Goal: Task Accomplishment & Management: Manage account settings

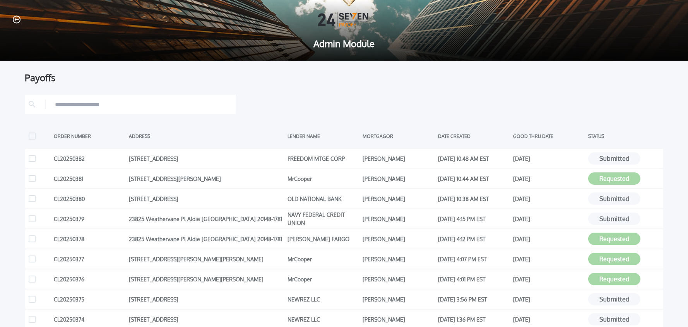
scroll to position [168, 0]
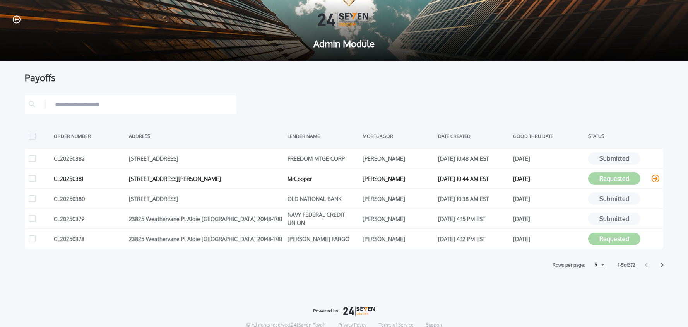
click at [654, 180] on icon at bounding box center [656, 179] width 8 height 8
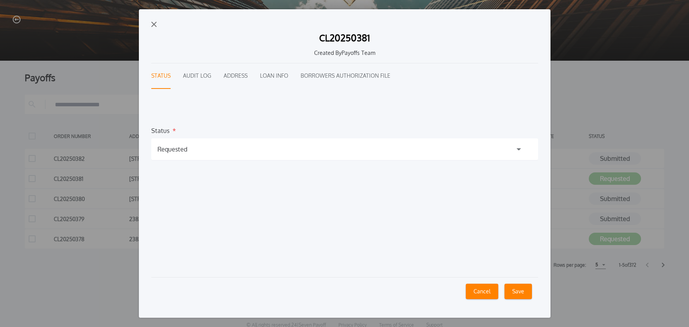
click at [206, 151] on div "Requested" at bounding box center [344, 150] width 387 height 22
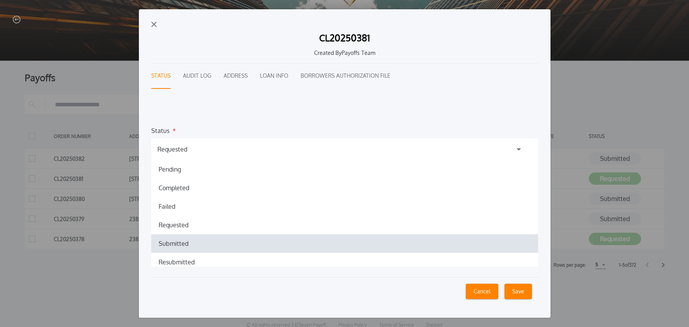
click at [178, 244] on h1 "Submitted" at bounding box center [173, 243] width 42 height 9
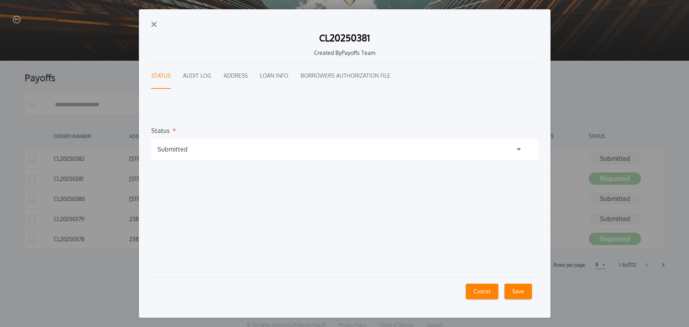
click at [514, 295] on button "Save" at bounding box center [518, 291] width 27 height 15
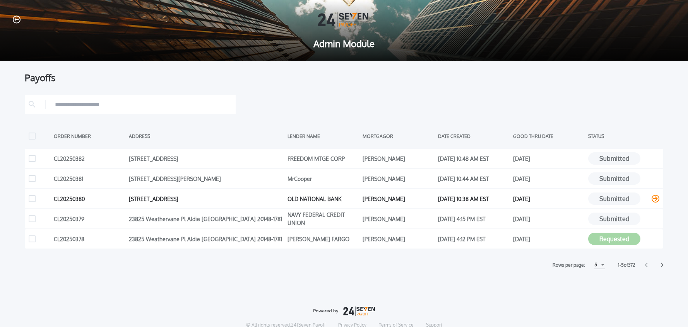
click at [654, 198] on icon at bounding box center [656, 199] width 8 height 8
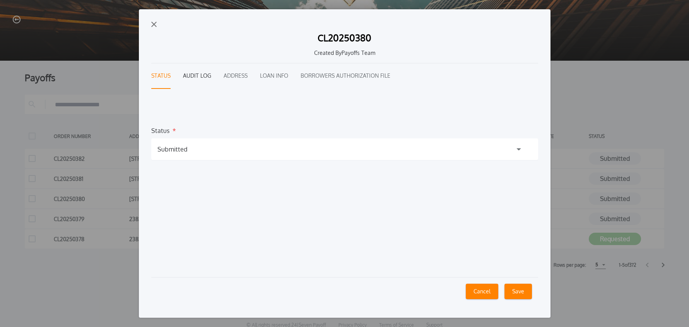
drag, startPoint x: 204, startPoint y: 74, endPoint x: 181, endPoint y: 67, distance: 23.5
click at [204, 74] on button "Audit Log" at bounding box center [197, 76] width 28 height 26
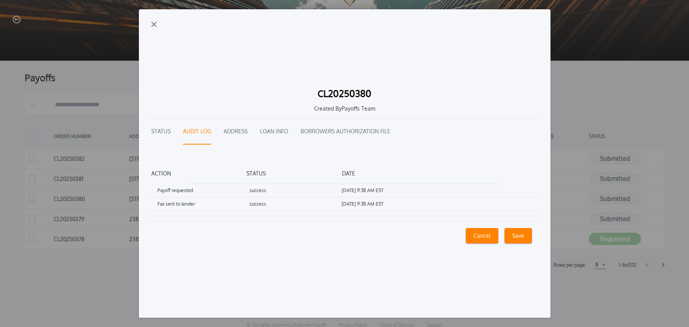
click at [157, 25] on div "CL20250380 Created By Payoffs Team Status Audit Log Address Loan Info Borrowers…" at bounding box center [345, 163] width 412 height 308
click at [154, 25] on img "button" at bounding box center [153, 24] width 5 height 5
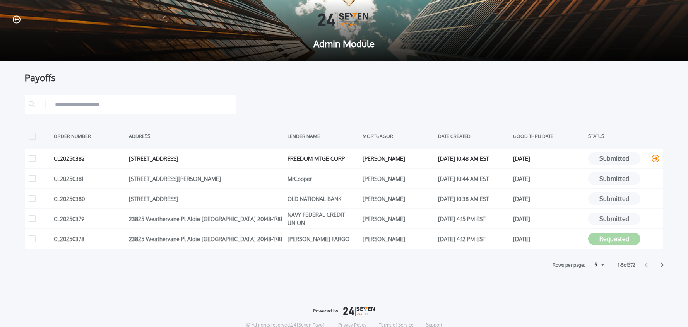
click at [656, 158] on icon at bounding box center [656, 159] width 8 height 8
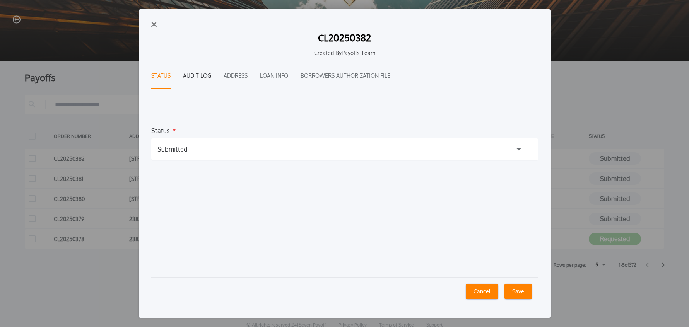
click at [200, 78] on button "Audit Log" at bounding box center [197, 76] width 28 height 26
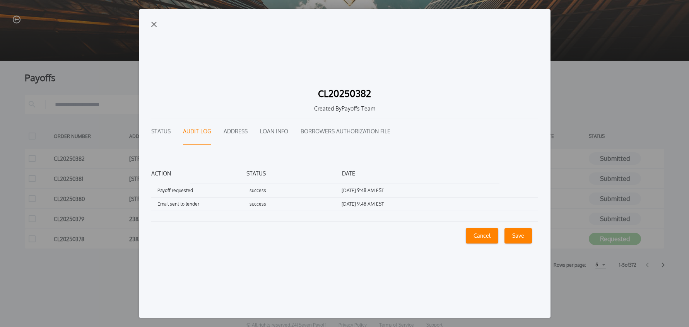
click at [156, 24] on img "button" at bounding box center [153, 24] width 5 height 5
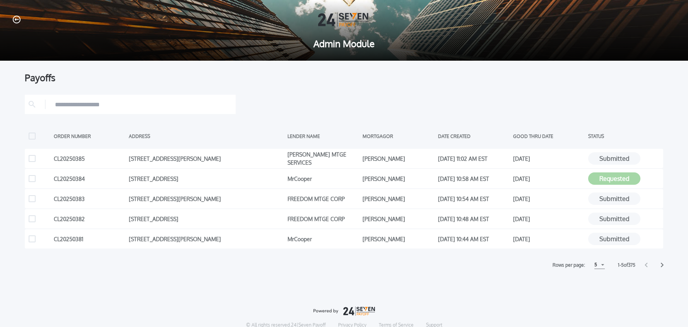
click at [557, 114] on div "ORDER NUMBER ADDRESS LENDER NAME MORTGAGOR DATE CREATED GOOD THRU DATE STATUS C…" at bounding box center [344, 182] width 639 height 175
click at [653, 178] on icon at bounding box center [656, 179] width 8 height 8
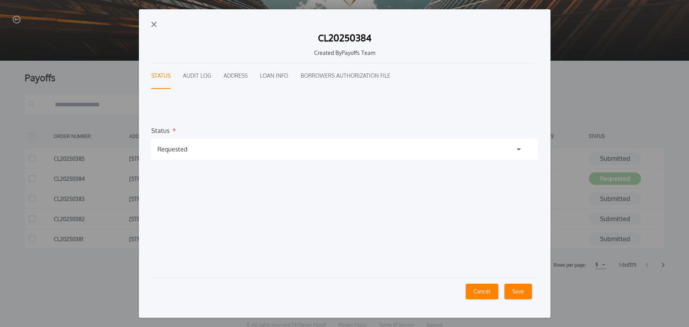
click at [187, 151] on div "Requested" at bounding box center [344, 150] width 387 height 22
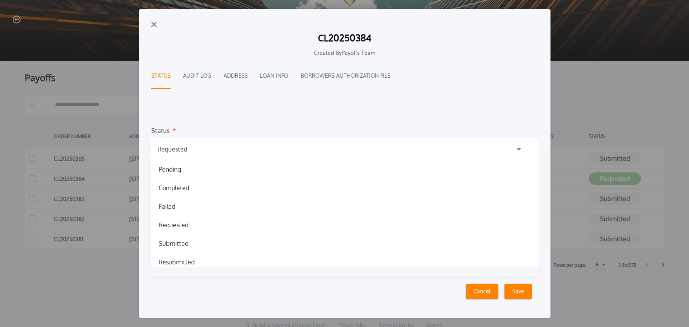
drag, startPoint x: 165, startPoint y: 238, endPoint x: 170, endPoint y: 241, distance: 5.7
click at [165, 238] on div "Submitted Submitted" at bounding box center [344, 244] width 387 height 19
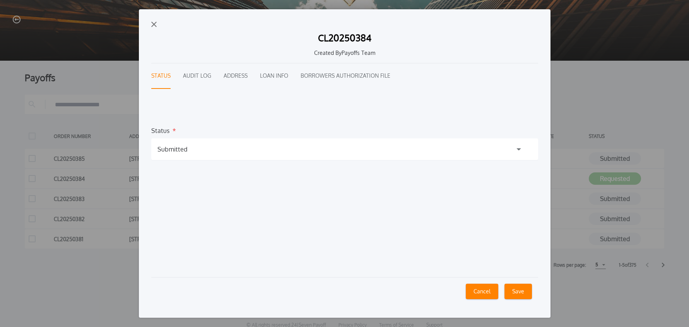
click at [513, 291] on button "Save" at bounding box center [518, 291] width 27 height 15
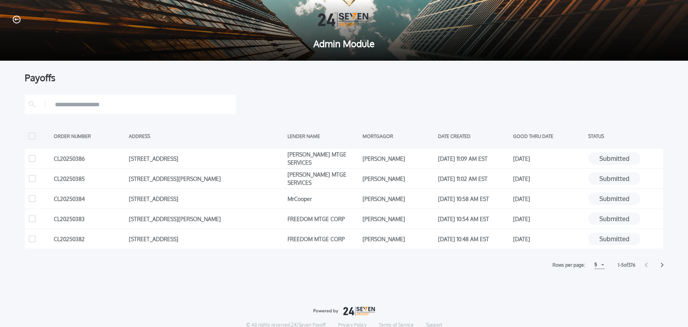
click at [596, 268] on div "5" at bounding box center [599, 265] width 10 height 8
click at [596, 295] on h1 "15" at bounding box center [599, 294] width 7 height 9
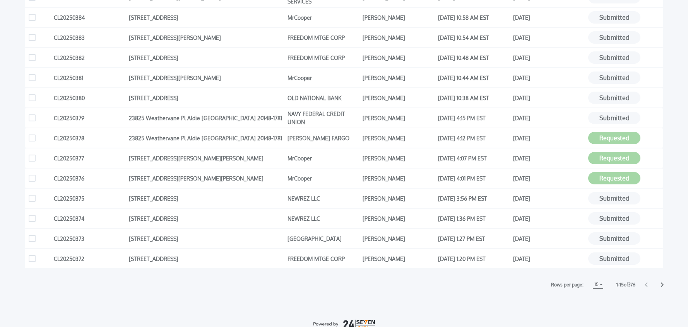
scroll to position [183, 0]
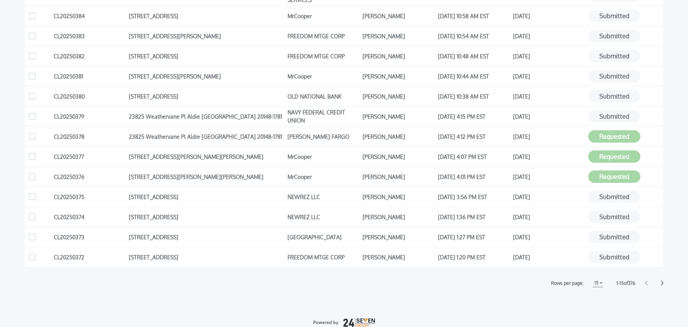
click at [663, 285] on icon at bounding box center [662, 283] width 3 height 5
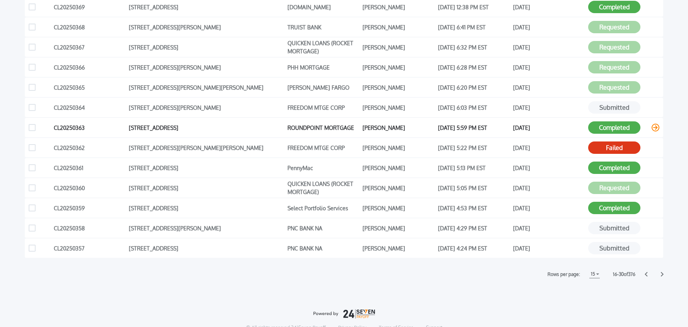
scroll to position [195, 0]
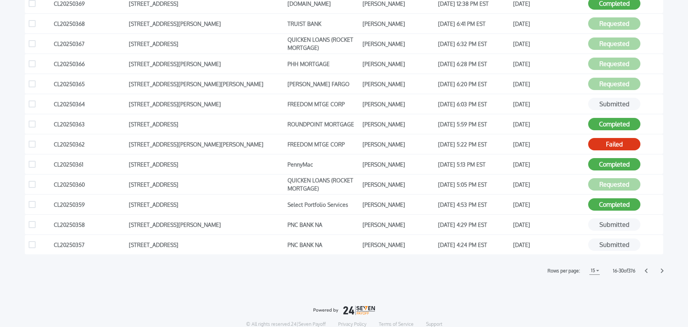
click at [661, 272] on icon at bounding box center [662, 271] width 3 height 5
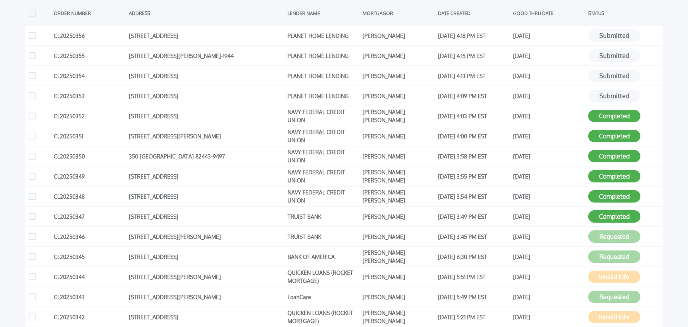
scroll to position [140, 0]
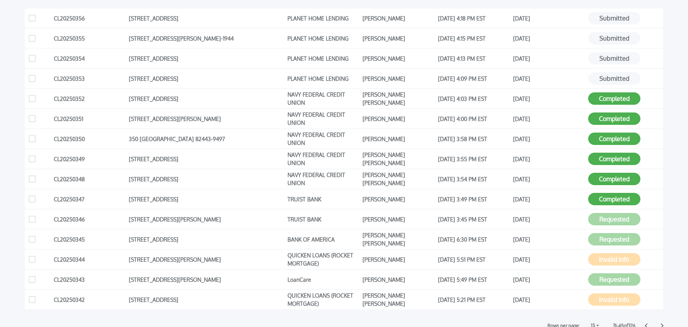
click at [646, 325] on icon at bounding box center [646, 326] width 3 height 5
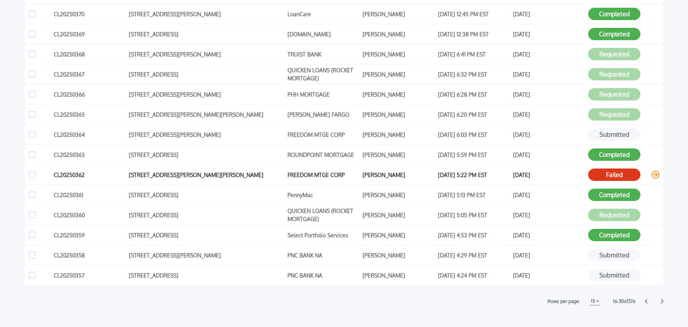
scroll to position [173, 0]
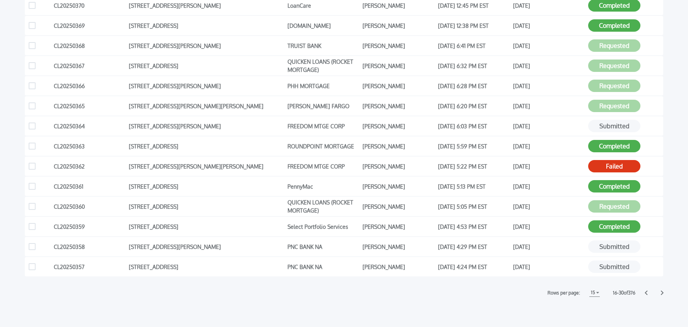
click at [647, 294] on icon at bounding box center [646, 293] width 3 height 5
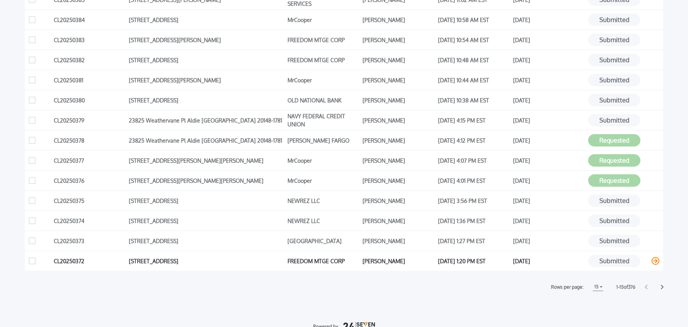
scroll to position [179, 0]
click at [663, 289] on icon at bounding box center [662, 287] width 3 height 5
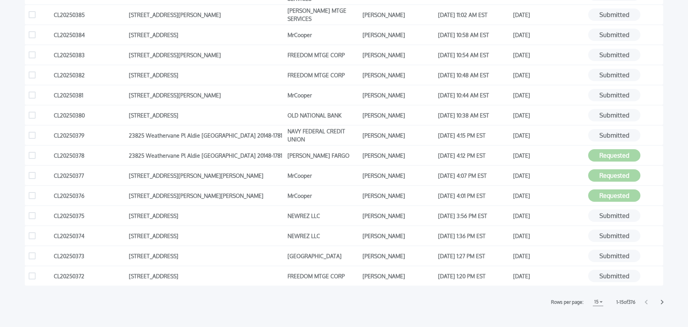
scroll to position [165, 0]
click at [663, 302] on icon at bounding box center [662, 302] width 3 height 5
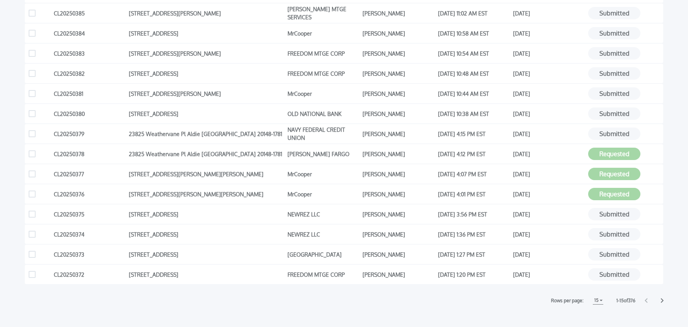
click at [663, 301] on icon at bounding box center [662, 300] width 3 height 5
click at [662, 302] on icon at bounding box center [662, 301] width 3 height 5
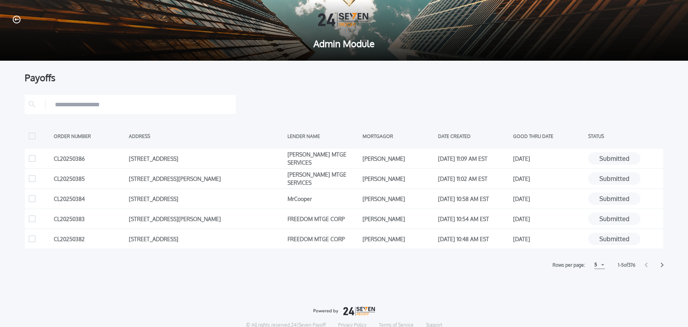
click at [662, 266] on icon at bounding box center [662, 265] width 3 height 5
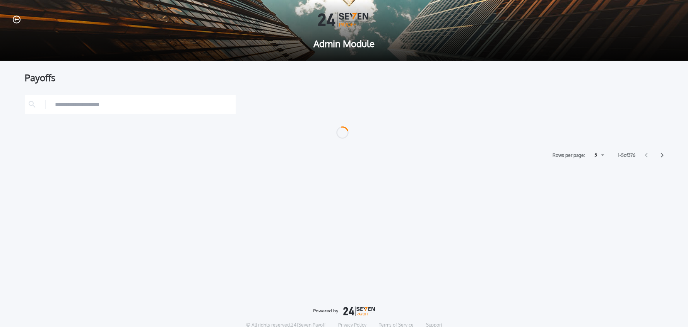
scroll to position [0, 0]
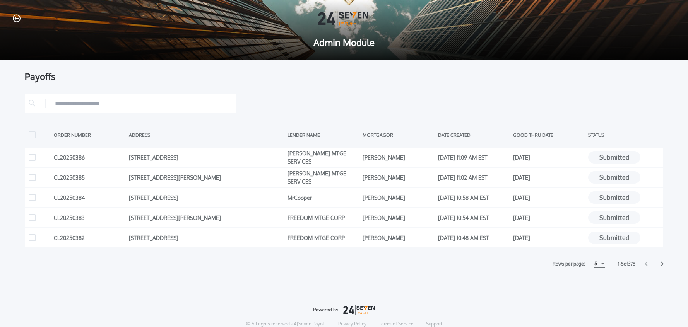
click at [662, 266] on div "Rows per page: 5 5 5 10 10 15 15 1 - 5 of 376" at bounding box center [344, 264] width 639 height 8
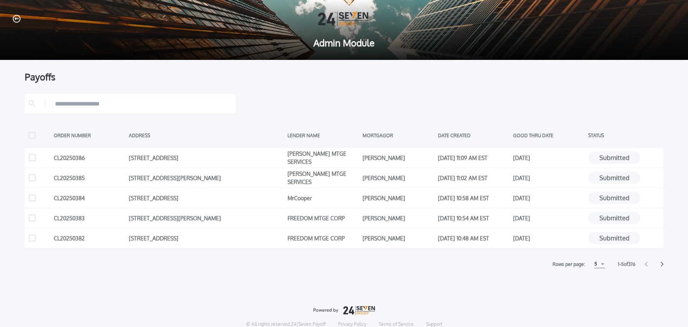
scroll to position [0, 0]
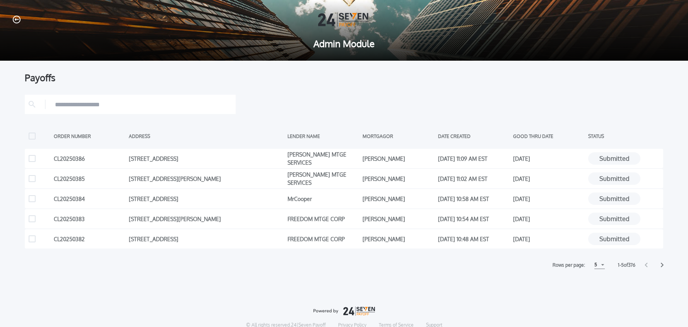
click at [663, 265] on icon at bounding box center [662, 265] width 3 height 5
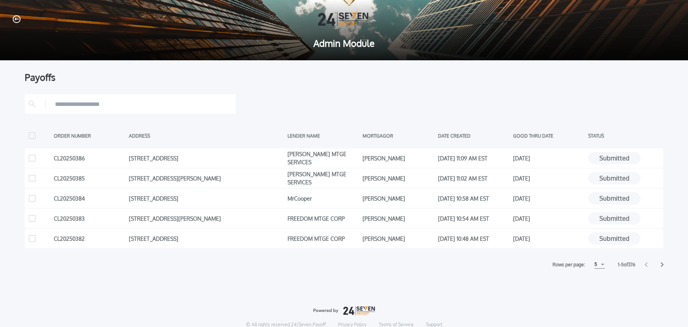
scroll to position [1, 0]
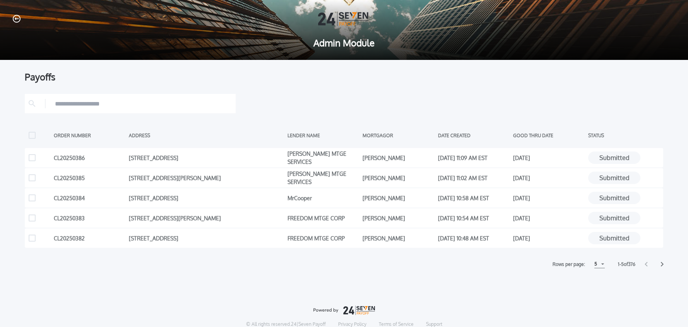
click at [662, 265] on icon at bounding box center [662, 264] width 3 height 5
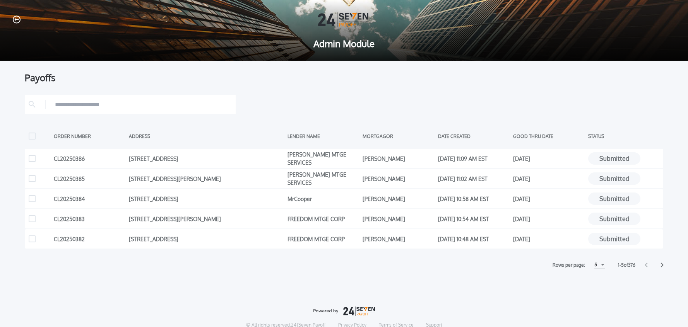
click at [662, 265] on icon at bounding box center [662, 265] width 3 height 5
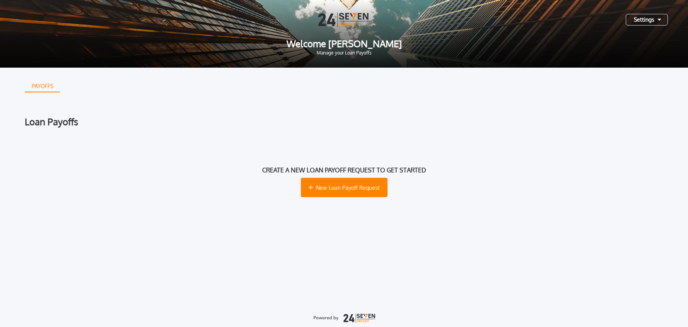
click at [642, 23] on div "Settings" at bounding box center [647, 20] width 42 height 12
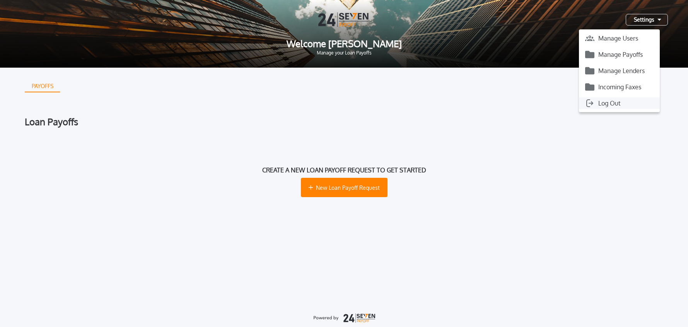
click at [611, 98] on button "Log Out" at bounding box center [619, 104] width 81 height 12
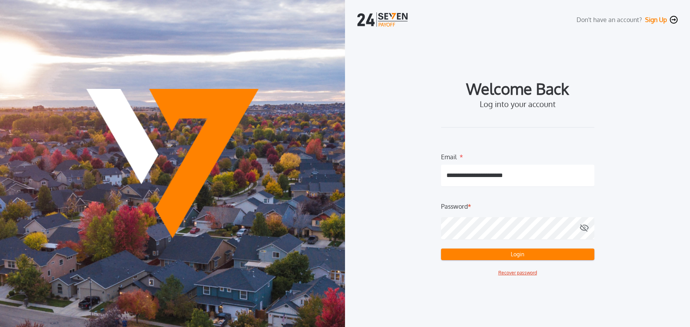
click at [480, 256] on button "Login" at bounding box center [517, 255] width 153 height 12
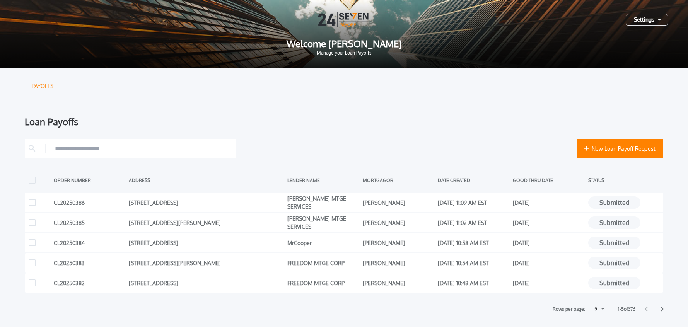
click at [662, 310] on icon at bounding box center [662, 309] width 3 height 5
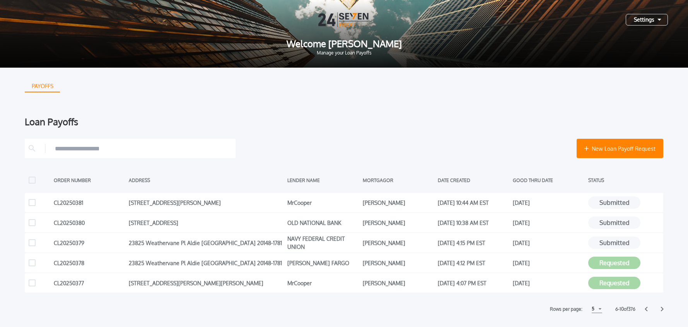
click at [662, 310] on icon at bounding box center [662, 309] width 3 height 5
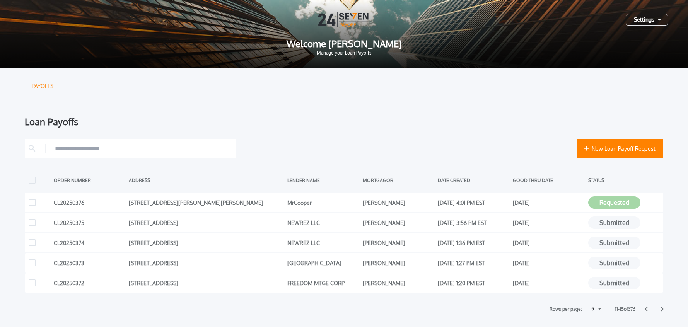
click at [662, 310] on icon at bounding box center [662, 309] width 3 height 5
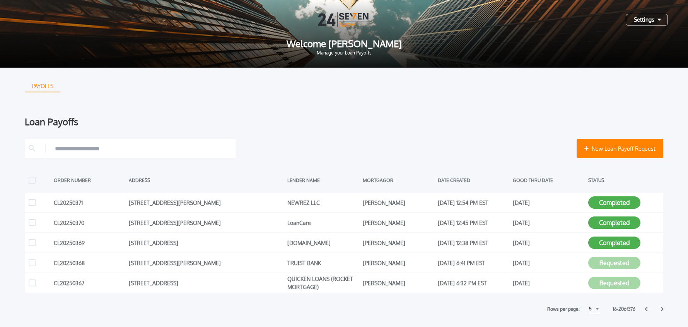
click at [662, 310] on icon at bounding box center [662, 309] width 3 height 5
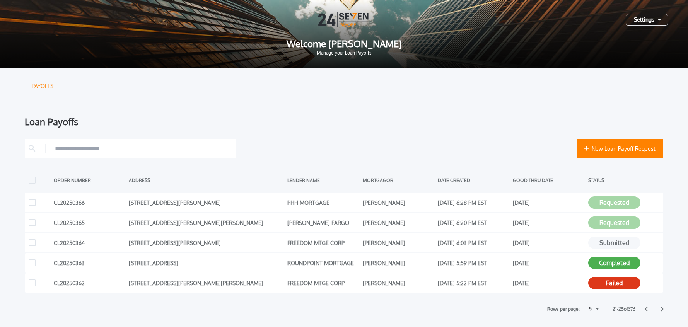
click at [662, 310] on icon at bounding box center [662, 309] width 3 height 5
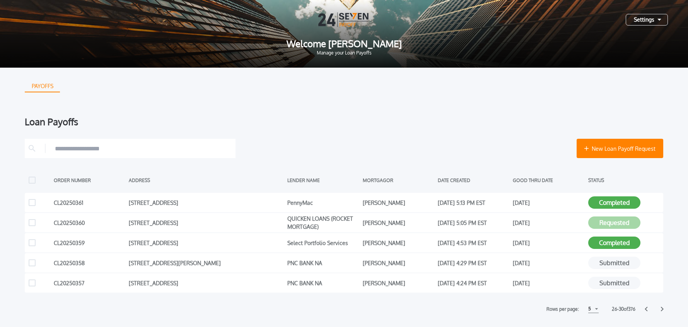
click at [662, 310] on icon at bounding box center [662, 309] width 3 height 5
click at [663, 310] on icon at bounding box center [662, 309] width 3 height 5
click at [663, 309] on icon at bounding box center [662, 309] width 3 height 5
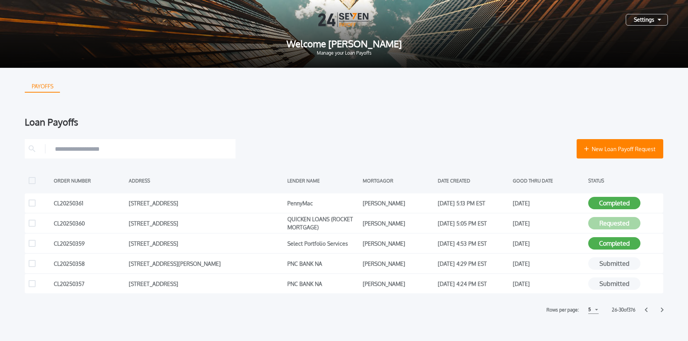
click at [661, 22] on div "Settings" at bounding box center [647, 20] width 42 height 12
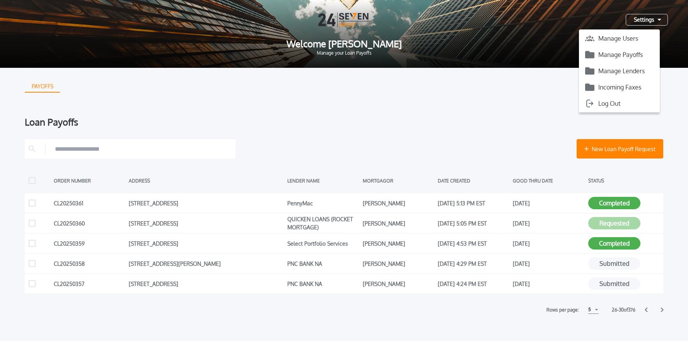
drag, startPoint x: 631, startPoint y: 57, endPoint x: 614, endPoint y: 58, distance: 16.7
click at [631, 57] on button "Manage Payoffs" at bounding box center [619, 55] width 81 height 12
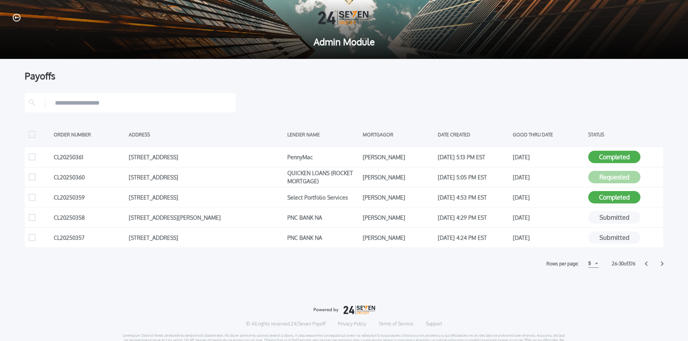
click at [662, 264] on icon at bounding box center [662, 263] width 3 height 5
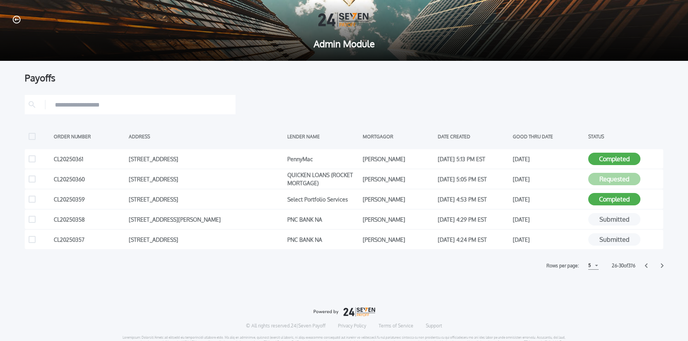
click at [589, 265] on div "5" at bounding box center [594, 265] width 10 height 8
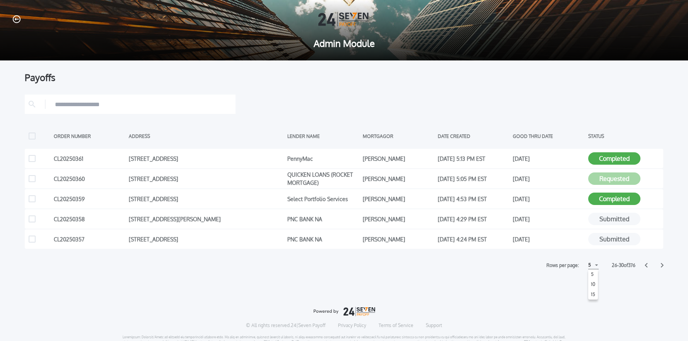
scroll to position [1, 0]
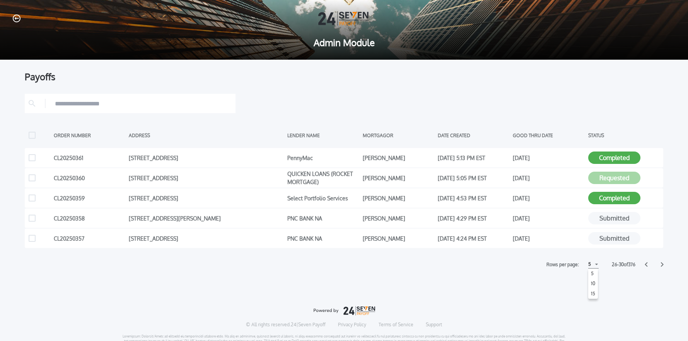
click at [591, 293] on h1 "15" at bounding box center [593, 293] width 7 height 9
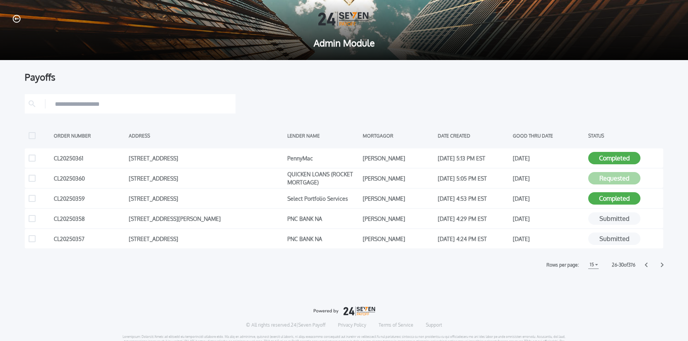
click at [138, 106] on input "text" at bounding box center [143, 104] width 177 height 12
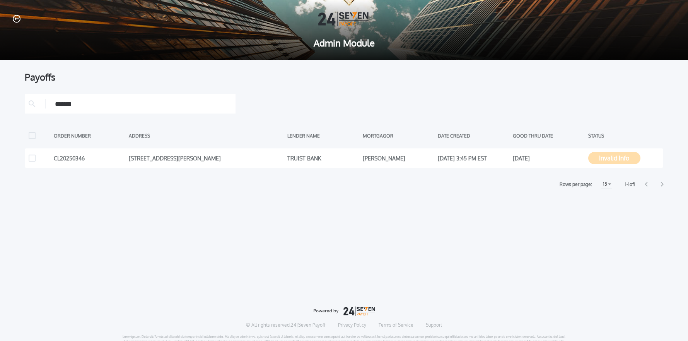
type input "*******"
drag, startPoint x: 65, startPoint y: 103, endPoint x: 43, endPoint y: 103, distance: 22.1
click at [43, 103] on span "*******" at bounding box center [130, 104] width 203 height 12
click at [17, 17] on icon "button" at bounding box center [17, 19] width 8 height 8
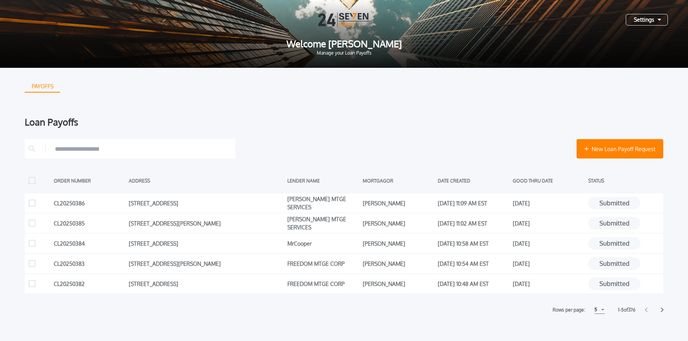
click at [128, 146] on input "text" at bounding box center [143, 149] width 177 height 12
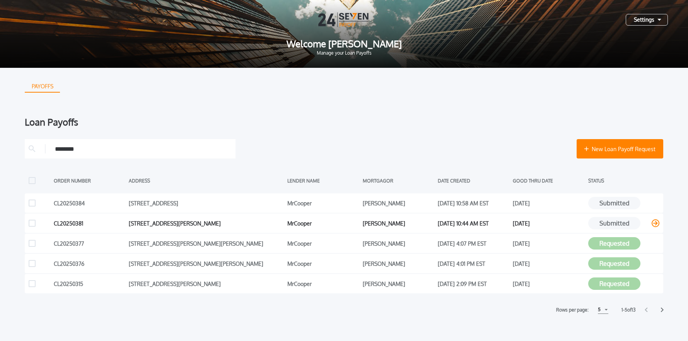
type input "********"
click at [655, 223] on icon at bounding box center [656, 223] width 8 height 8
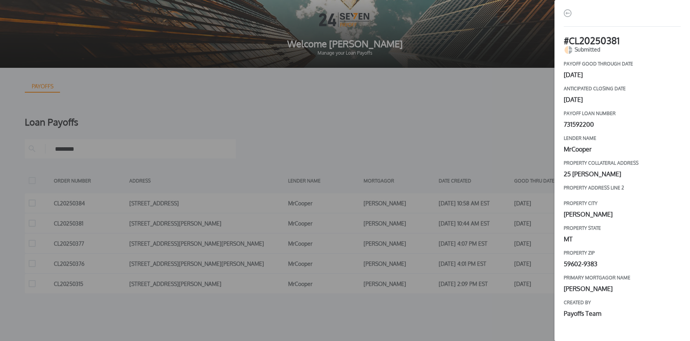
click at [569, 12] on img "button" at bounding box center [567, 13] width 8 height 8
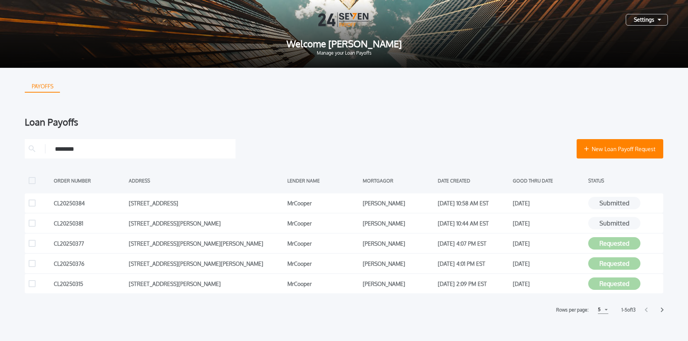
click at [642, 19] on div "Settings" at bounding box center [647, 20] width 42 height 12
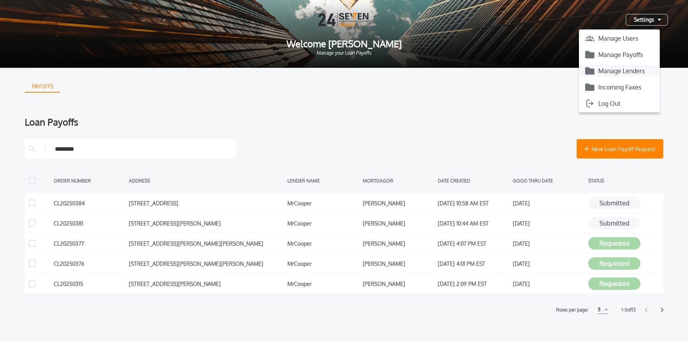
click at [640, 68] on button "Manage Lenders" at bounding box center [619, 71] width 81 height 12
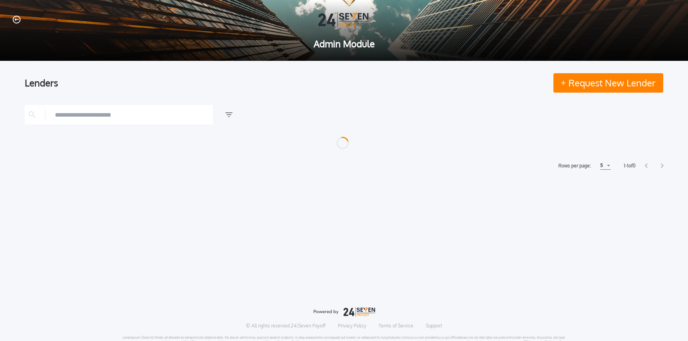
click at [16, 21] on icon "button" at bounding box center [17, 19] width 8 height 8
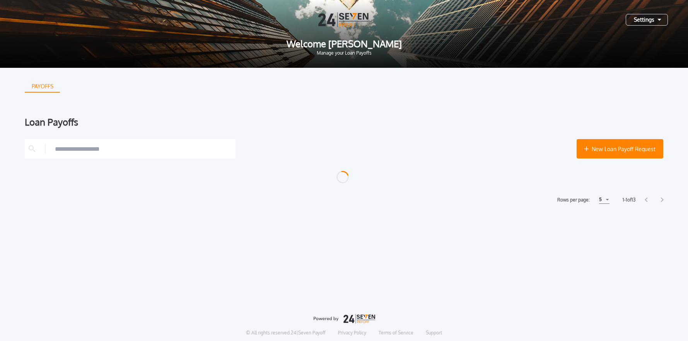
click at [634, 22] on div "Settings" at bounding box center [647, 20] width 42 height 12
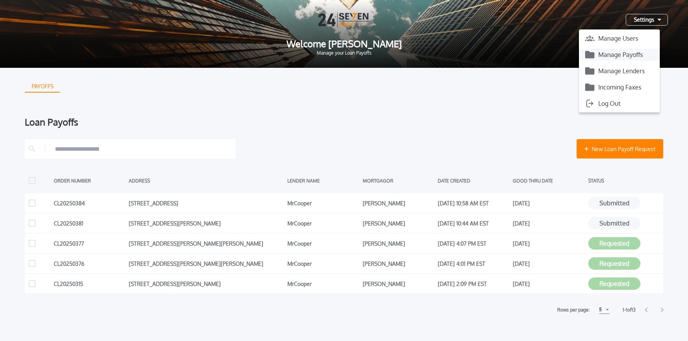
click at [633, 54] on button "Manage Payoffs" at bounding box center [619, 55] width 81 height 12
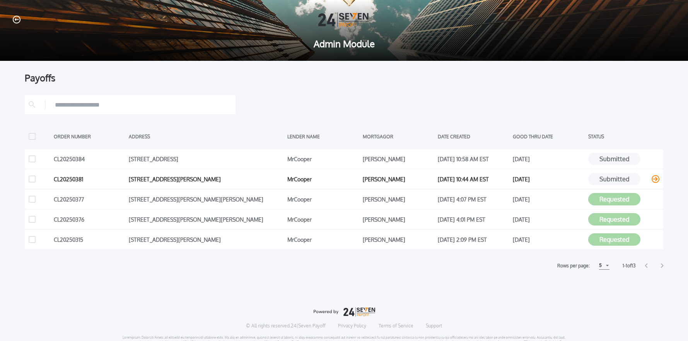
click at [654, 177] on icon at bounding box center [656, 179] width 8 height 8
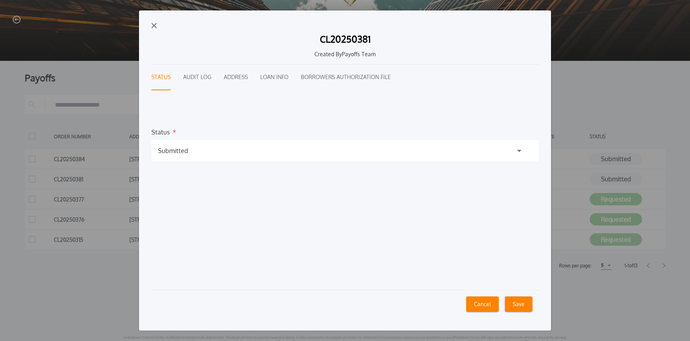
drag, startPoint x: 175, startPoint y: 149, endPoint x: 175, endPoint y: 172, distance: 22.8
click at [175, 150] on div "Submitted" at bounding box center [173, 150] width 30 height 9
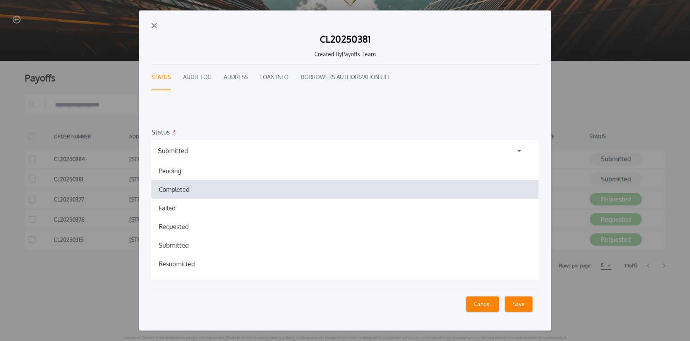
click at [174, 191] on h1 "Completed" at bounding box center [173, 189] width 43 height 9
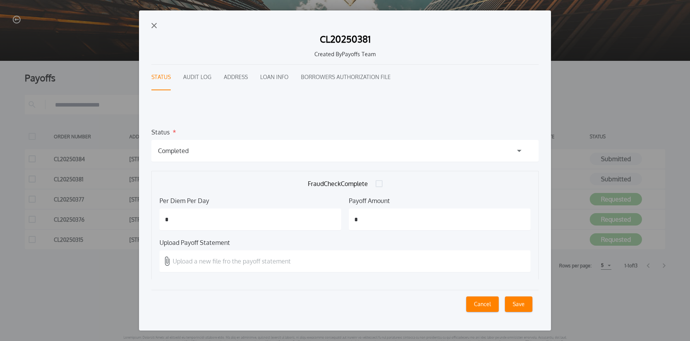
click at [196, 217] on input "*" at bounding box center [249, 219] width 181 height 22
type input "*****"
type input "*********"
click at [216, 258] on p "Upload a new file fro the payoff statement" at bounding box center [232, 260] width 118 height 9
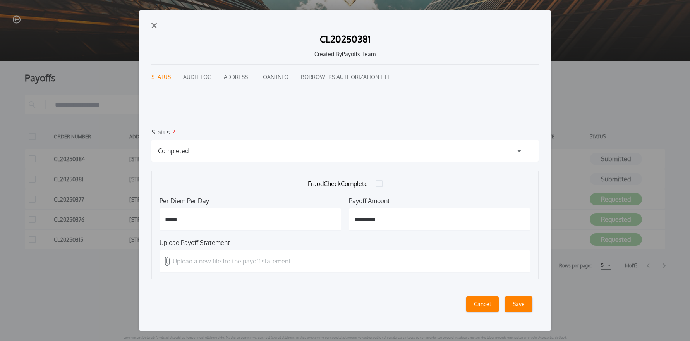
click at [0, 0] on input "Upload a new file fro the payoff statement" at bounding box center [0, 0] width 0 height 0
click at [514, 304] on button "Save" at bounding box center [518, 303] width 27 height 15
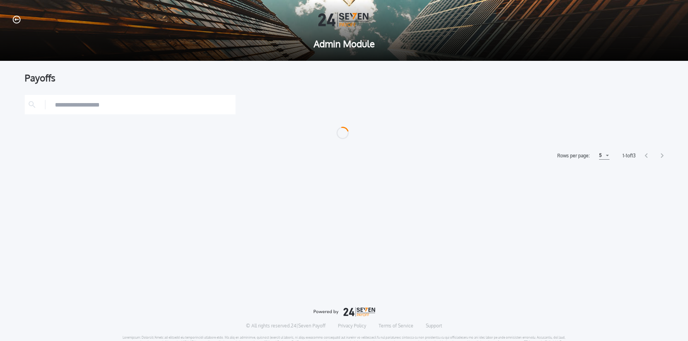
scroll to position [2, 0]
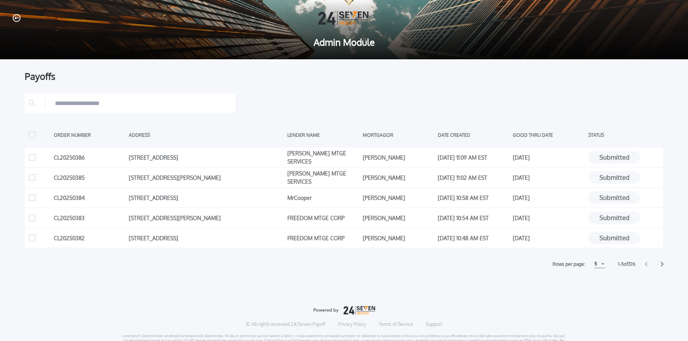
click at [141, 104] on input "text" at bounding box center [143, 103] width 177 height 12
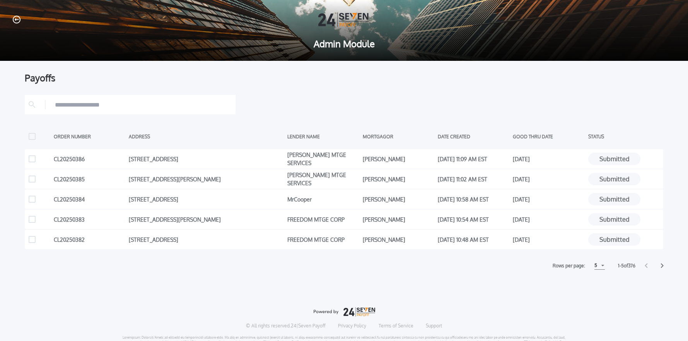
click at [663, 266] on icon at bounding box center [662, 265] width 3 height 5
click at [663, 265] on icon at bounding box center [662, 265] width 3 height 5
click at [663, 266] on icon at bounding box center [662, 265] width 3 height 5
click at [77, 103] on input "text" at bounding box center [143, 105] width 177 height 12
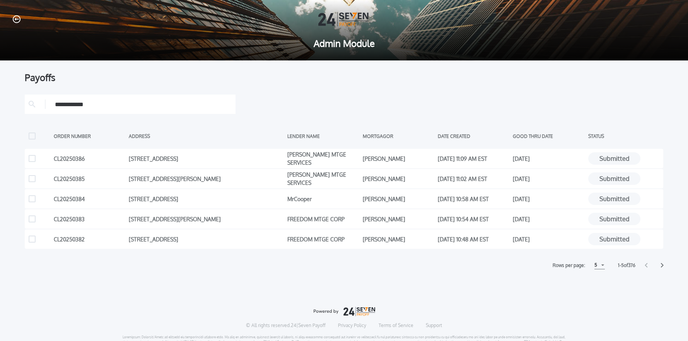
drag, startPoint x: 123, startPoint y: 107, endPoint x: 48, endPoint y: 104, distance: 75.5
click at [48, 104] on span "**********" at bounding box center [130, 104] width 203 height 12
type input "*"
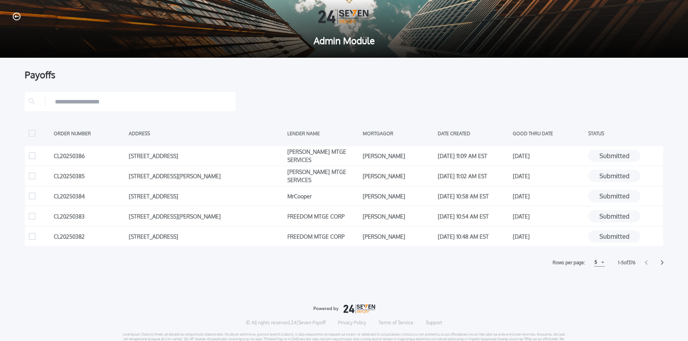
scroll to position [3, 0]
click at [19, 17] on icon "button" at bounding box center [17, 16] width 8 height 8
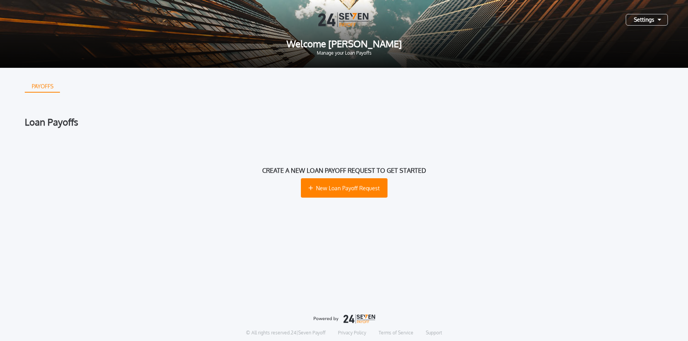
drag, startPoint x: 653, startPoint y: 22, endPoint x: 648, endPoint y: 24, distance: 5.6
click at [653, 22] on div "Settings" at bounding box center [647, 20] width 42 height 12
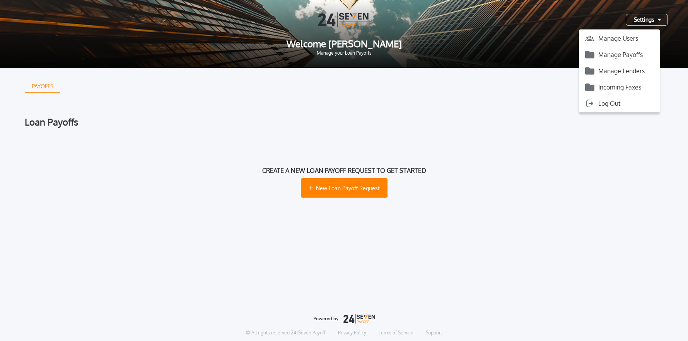
click at [627, 56] on button "Manage Payoffs" at bounding box center [619, 55] width 81 height 12
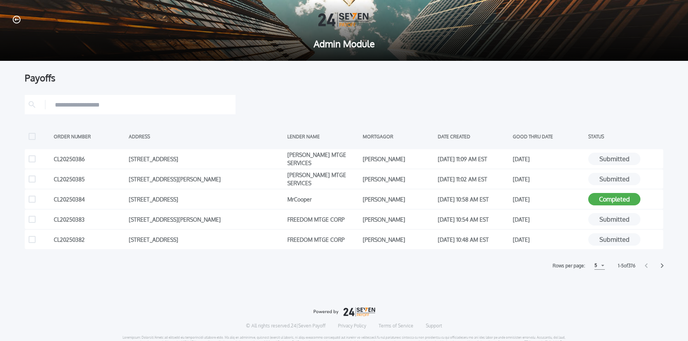
click at [600, 266] on div "5" at bounding box center [600, 265] width 10 height 8
click at [598, 282] on h1 "10" at bounding box center [599, 284] width 7 height 9
click at [663, 265] on icon at bounding box center [662, 265] width 3 height 5
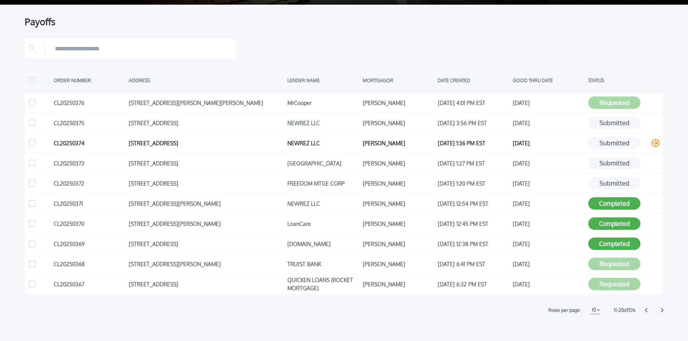
scroll to position [59, 0]
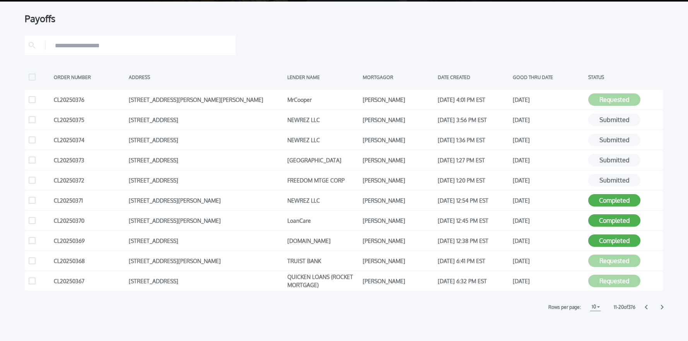
click at [647, 307] on icon at bounding box center [646, 306] width 3 height 5
click at [645, 307] on icon at bounding box center [646, 307] width 3 height 5
drag, startPoint x: 647, startPoint y: 306, endPoint x: 640, endPoint y: 306, distance: 6.2
click at [646, 306] on icon at bounding box center [646, 306] width 3 height 5
click at [595, 306] on h1 "10" at bounding box center [594, 306] width 7 height 9
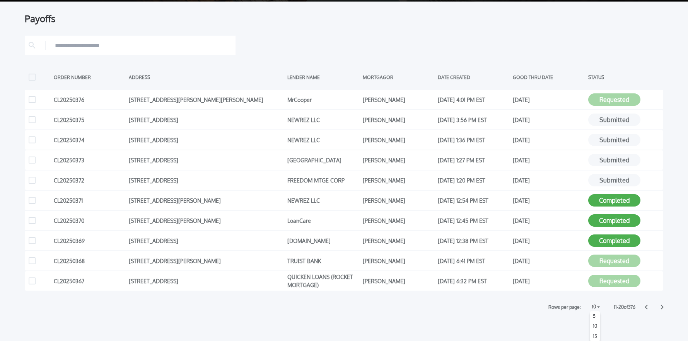
click at [595, 306] on h1 "10" at bounding box center [594, 306] width 7 height 9
click at [415, 317] on div "Payoffs ORDER NUMBER ADDRESS LENDER NAME MORTGAGOR DATE CREATED GOOD THRU DATE …" at bounding box center [344, 206] width 688 height 408
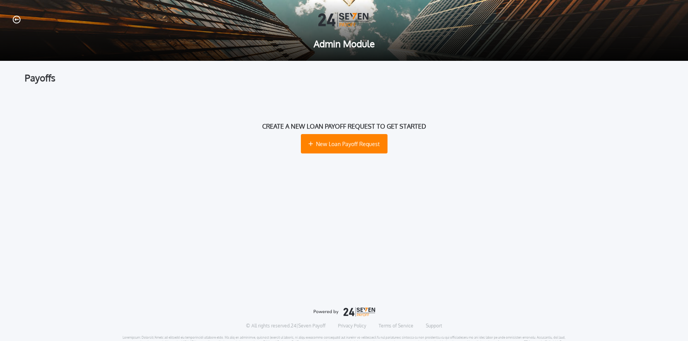
drag, startPoint x: 152, startPoint y: 111, endPoint x: 110, endPoint y: 89, distance: 48.5
click at [151, 110] on div "Create a new loan payoff request to get started New Loan Payoff Request" at bounding box center [344, 137] width 639 height 85
drag, startPoint x: 366, startPoint y: 82, endPoint x: 63, endPoint y: 36, distance: 306.0
click at [360, 81] on div "Payoffs" at bounding box center [344, 77] width 639 height 9
click at [17, 19] on icon "button" at bounding box center [17, 19] width 8 height 8
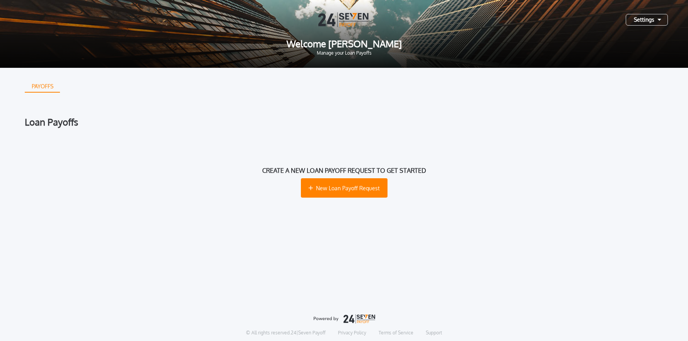
click at [660, 22] on div "Settings" at bounding box center [647, 20] width 42 height 12
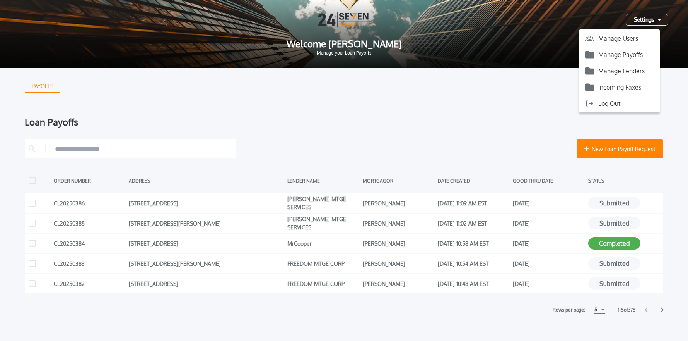
click at [470, 125] on div "Loan Payoffs" at bounding box center [344, 121] width 639 height 9
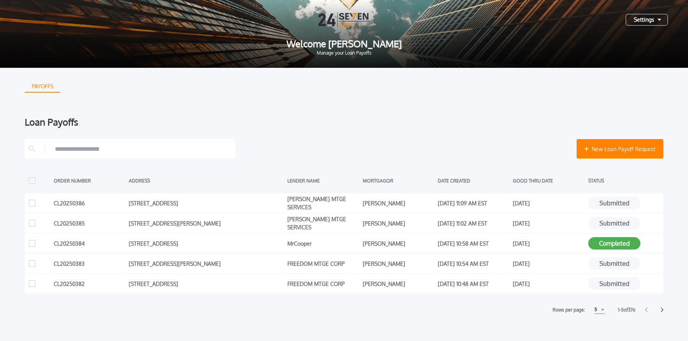
click at [663, 309] on icon at bounding box center [662, 309] width 3 height 5
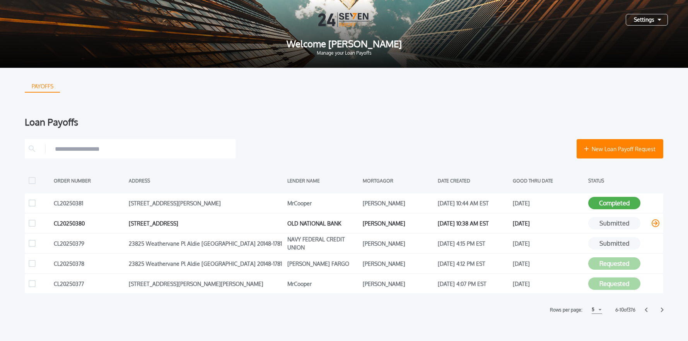
click at [657, 224] on icon at bounding box center [656, 223] width 8 height 8
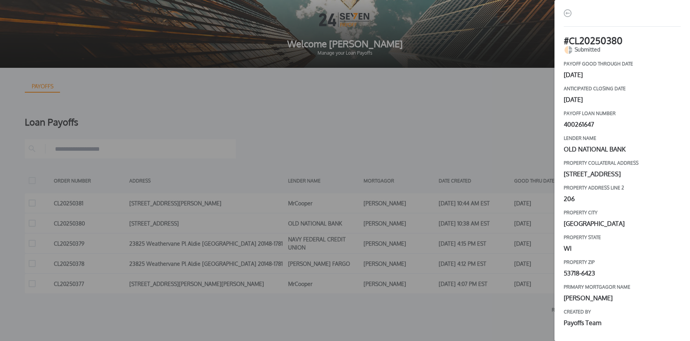
click at [567, 14] on img "button" at bounding box center [567, 13] width 8 height 8
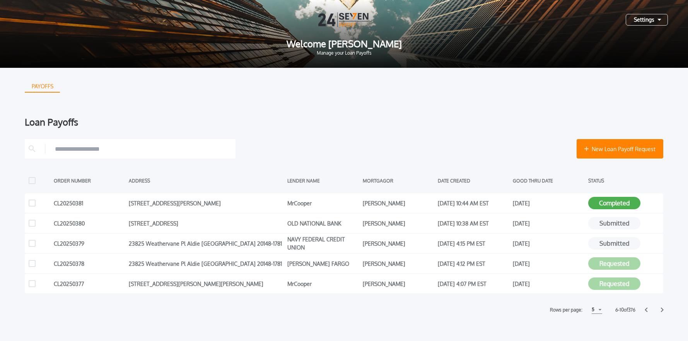
drag, startPoint x: 635, startPoint y: 19, endPoint x: 635, endPoint y: 26, distance: 6.6
click at [634, 19] on div "Settings" at bounding box center [647, 20] width 42 height 12
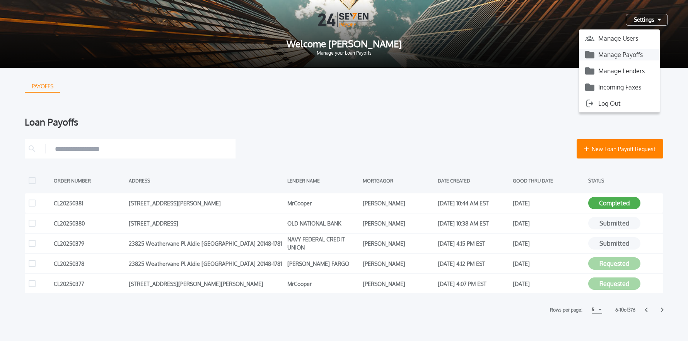
click at [627, 56] on button "Manage Payoffs" at bounding box center [619, 55] width 81 height 12
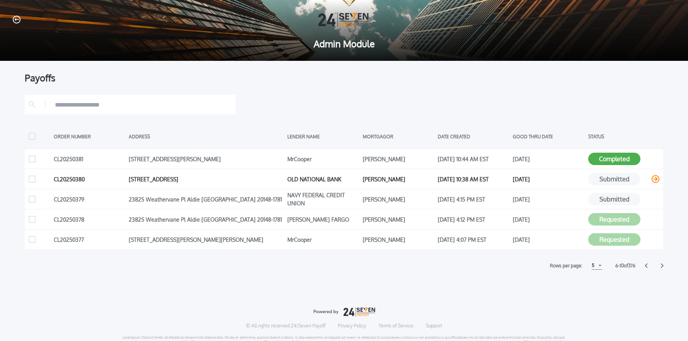
click at [656, 180] on icon at bounding box center [656, 179] width 8 height 8
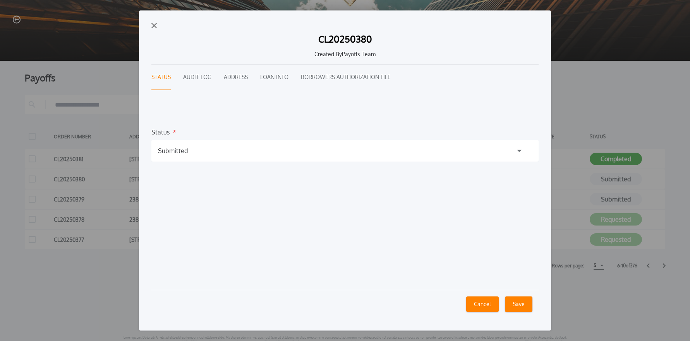
drag, startPoint x: 235, startPoint y: 153, endPoint x: 231, endPoint y: 154, distance: 3.9
click at [234, 153] on div "Submitted" at bounding box center [344, 151] width 387 height 22
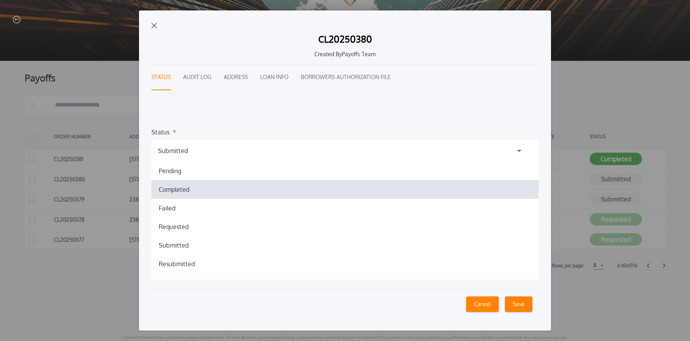
click at [182, 192] on h1 "Completed" at bounding box center [173, 189] width 43 height 9
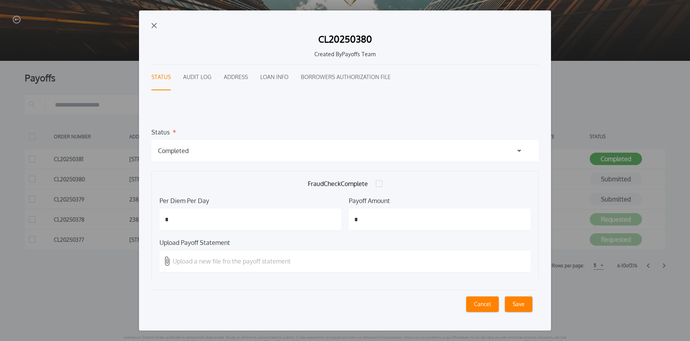
click at [187, 216] on input "*" at bounding box center [249, 219] width 181 height 22
type input "****"
type input "********"
click at [206, 259] on p "Upload a new file fro the payoff statement" at bounding box center [232, 260] width 118 height 9
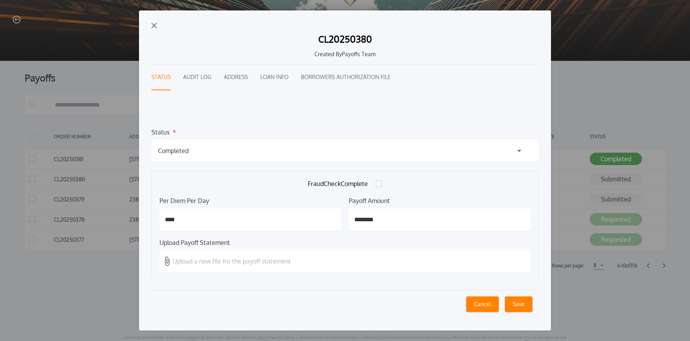
click at [0, 0] on input "Upload a new file fro the payoff statement" at bounding box center [0, 0] width 0 height 0
click at [521, 303] on button "Save" at bounding box center [518, 303] width 27 height 15
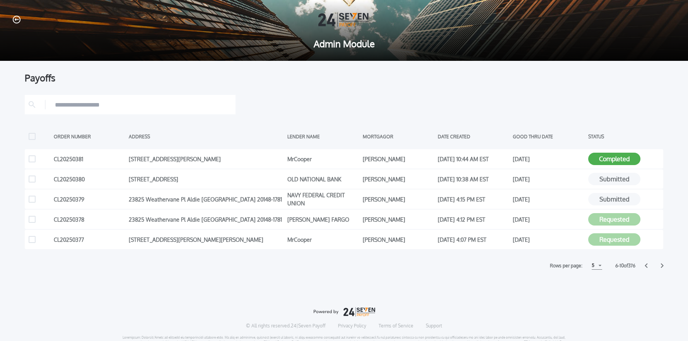
drag, startPoint x: 647, startPoint y: 265, endPoint x: 647, endPoint y: 271, distance: 5.8
click at [647, 265] on icon at bounding box center [646, 265] width 3 height 5
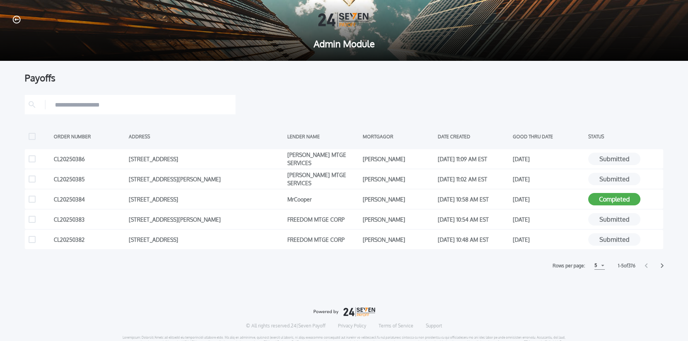
click at [142, 107] on input "text" at bounding box center [143, 105] width 177 height 12
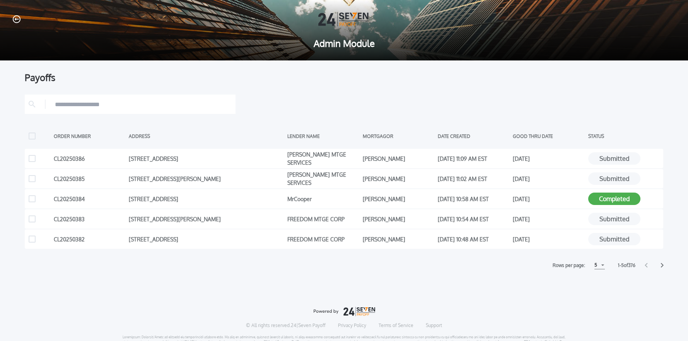
scroll to position [1, 0]
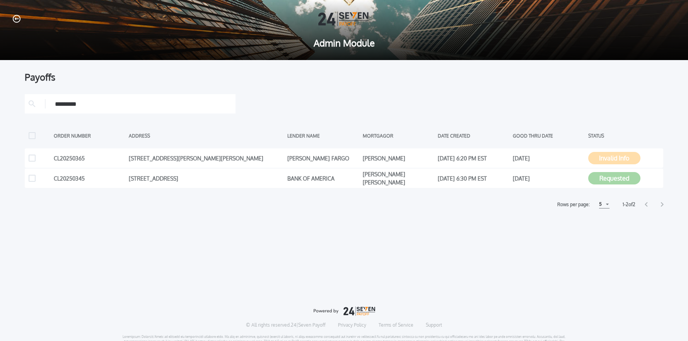
click at [72, 106] on input "*********" at bounding box center [143, 104] width 177 height 12
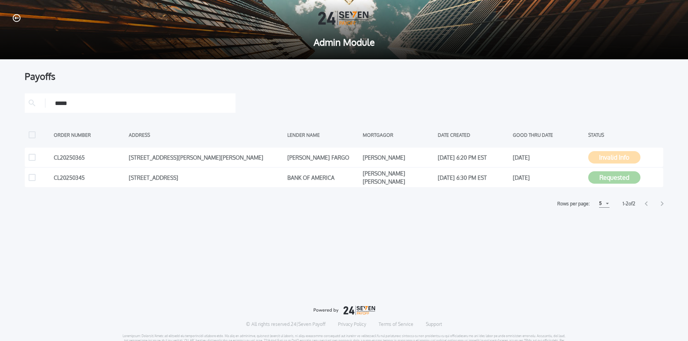
scroll to position [2, 0]
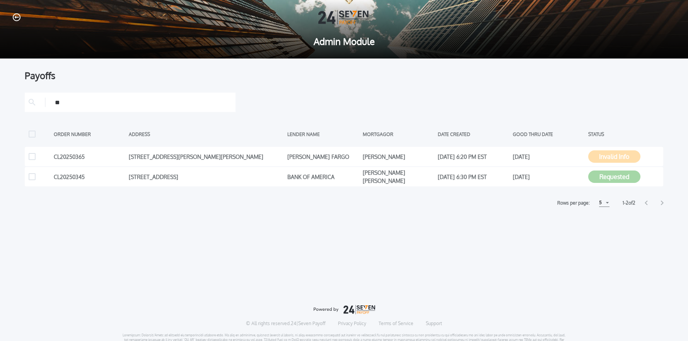
type input "*"
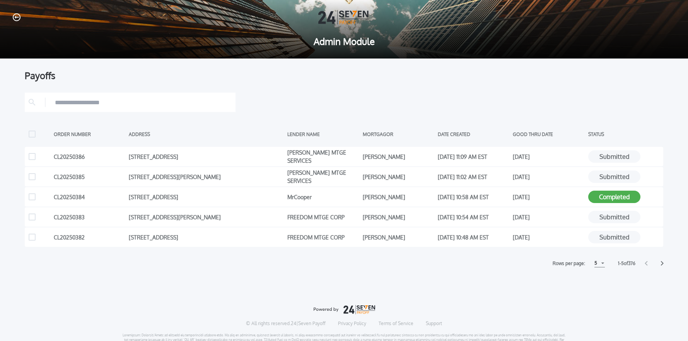
click at [106, 101] on input "text" at bounding box center [143, 102] width 177 height 12
type input "*"
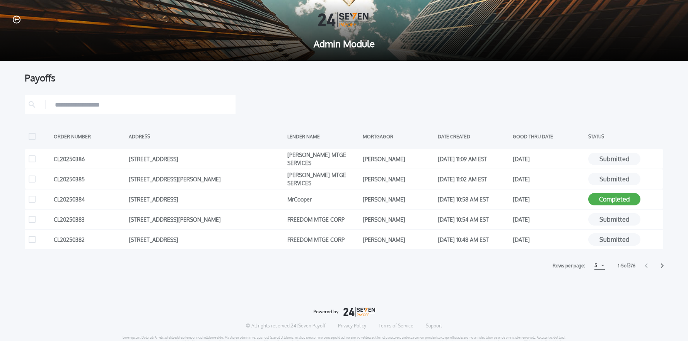
click at [125, 106] on input "text" at bounding box center [143, 105] width 177 height 12
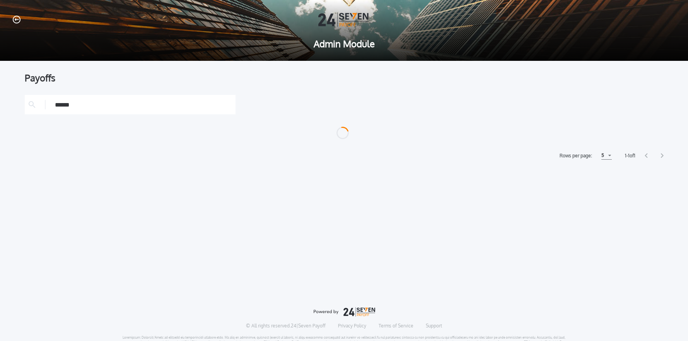
type input "*****"
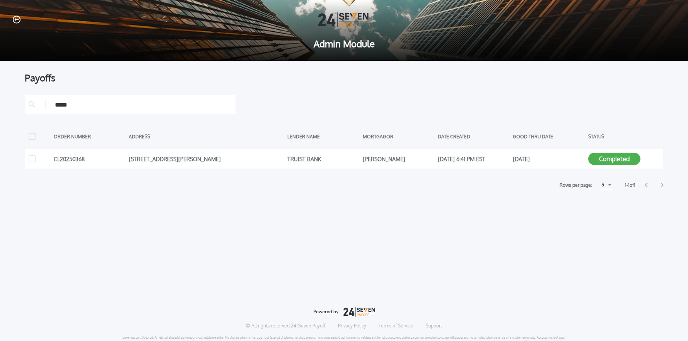
click at [15, 19] on icon "button" at bounding box center [17, 20] width 8 height 8
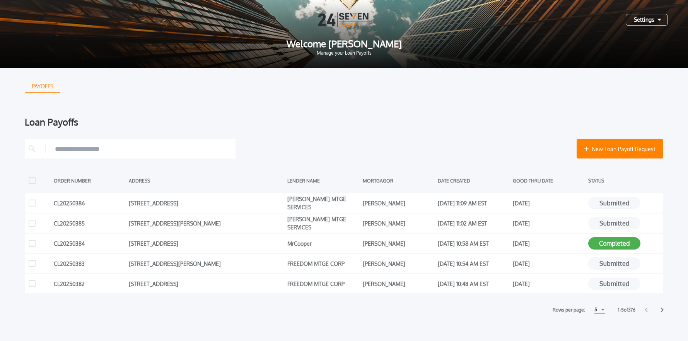
click at [390, 104] on div "PAYOFFS Loan Payoffs New Loan Payoff Request ORDER NUMBER ADDRESS LENDER NAME M…" at bounding box center [344, 191] width 639 height 246
